Goal: Navigation & Orientation: Find specific page/section

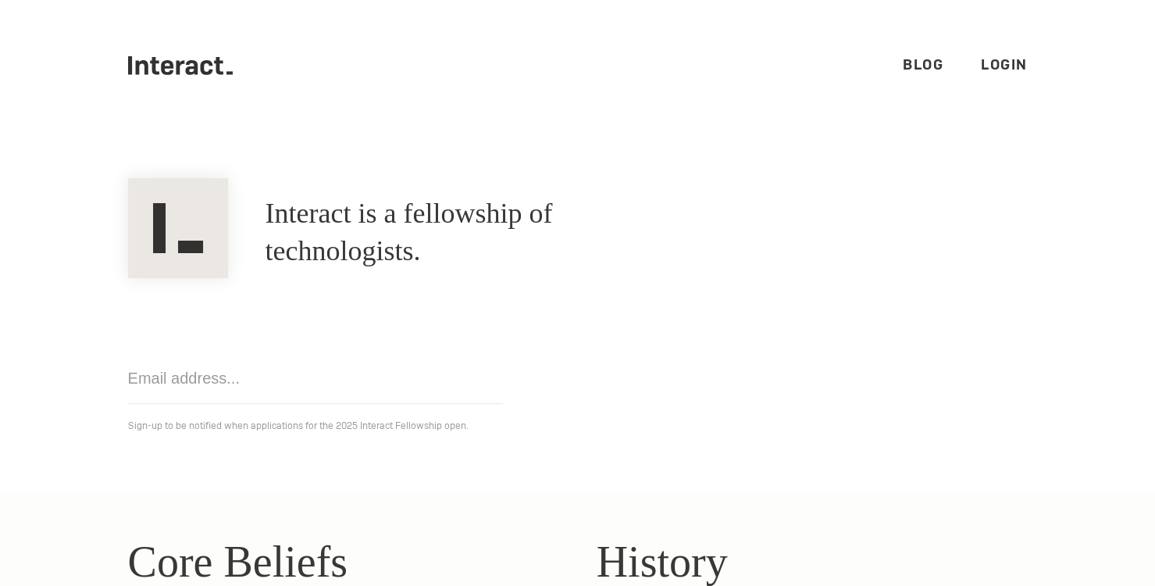
click at [926, 62] on link "Blog" at bounding box center [923, 64] width 41 height 18
click at [916, 75] on ul ".cls-1{fill:#33312f;} interact-brand-logotype-black Blog Login" at bounding box center [578, 65] width 900 height 131
click at [916, 72] on link "Blog" at bounding box center [923, 64] width 41 height 18
click at [908, 71] on link "Blog" at bounding box center [923, 64] width 41 height 18
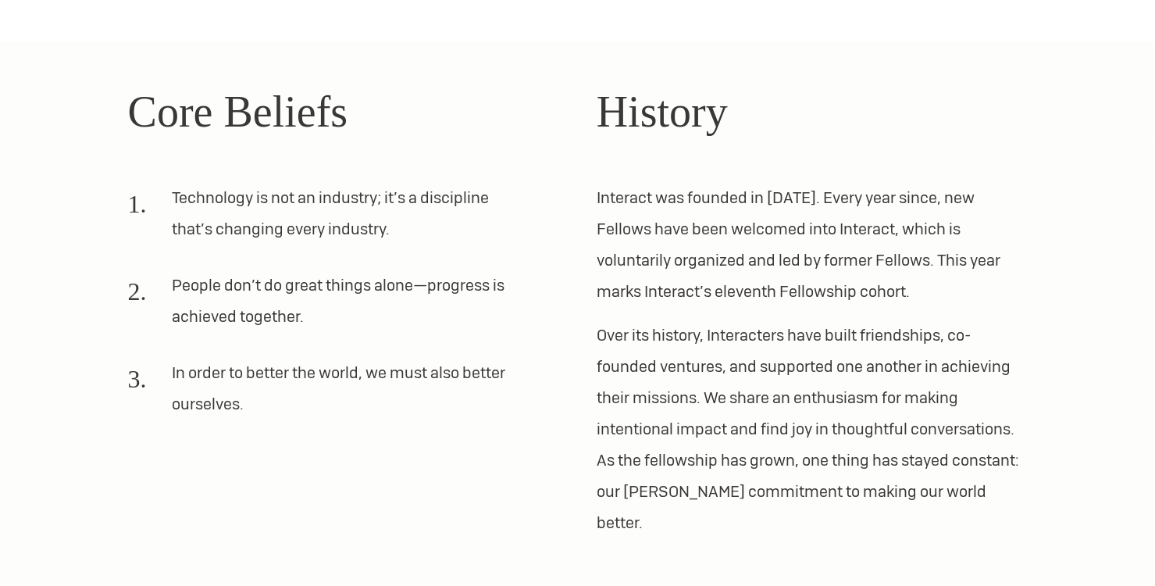
scroll to position [525, 0]
